Goal: Learn about a topic

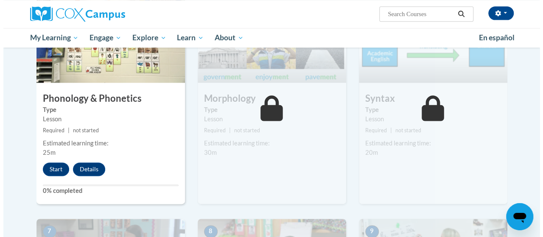
scroll to position [492, 0]
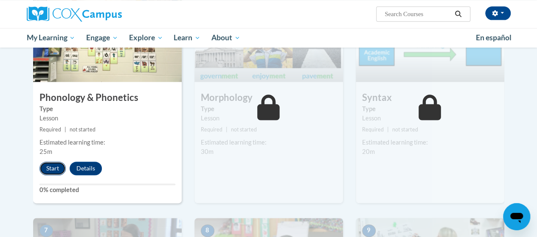
click at [51, 168] on button "Start" at bounding box center [52, 169] width 26 height 14
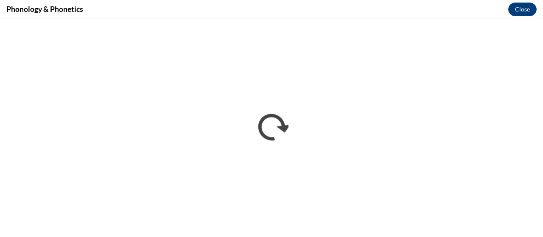
scroll to position [0, 0]
